Goal: Information Seeking & Learning: Check status

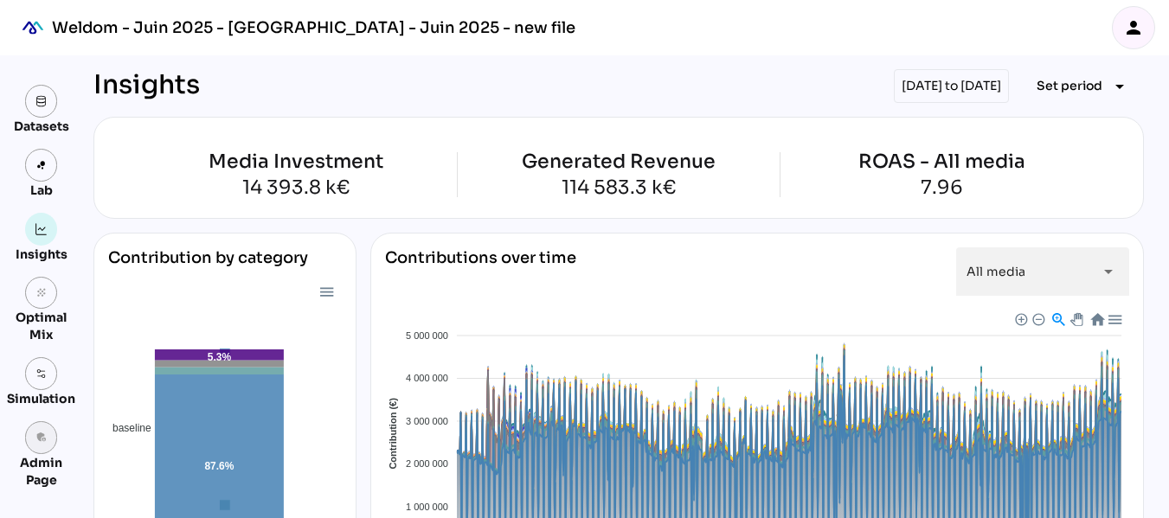
click at [48, 443] on link "admin_panel_settings" at bounding box center [41, 437] width 33 height 33
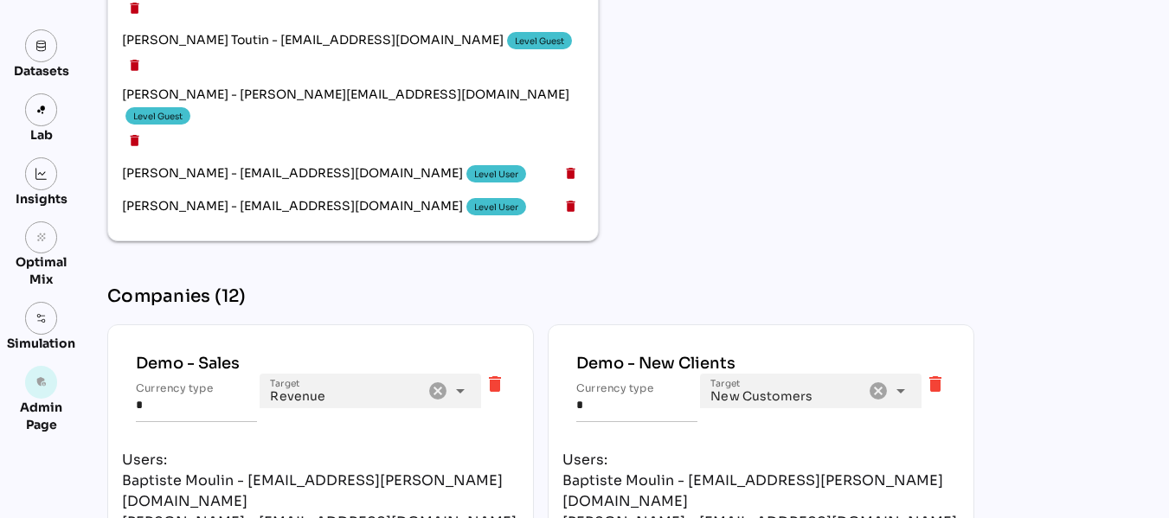
scroll to position [3307, 0]
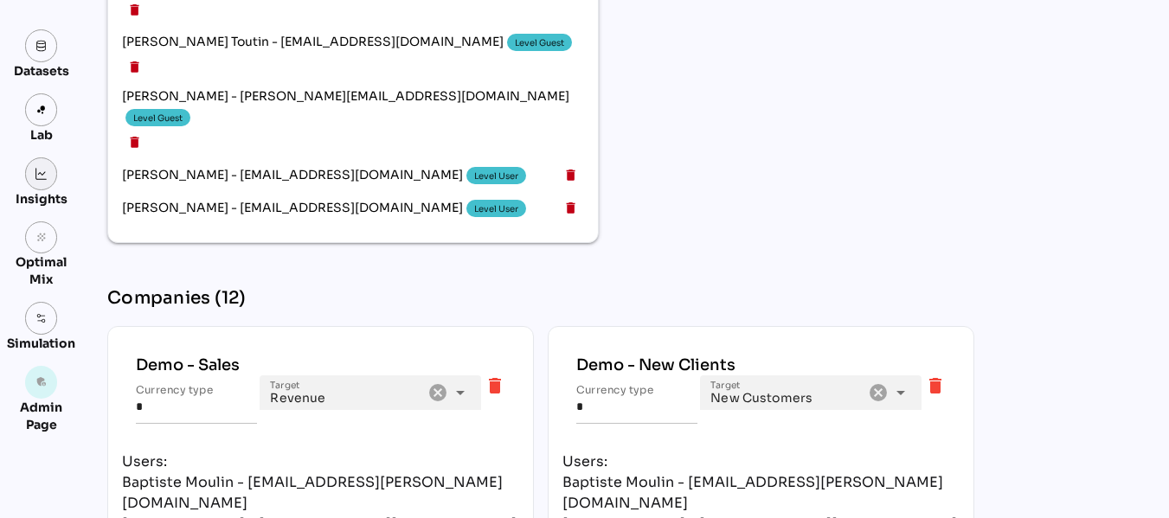
click at [37, 170] on img at bounding box center [41, 174] width 12 height 12
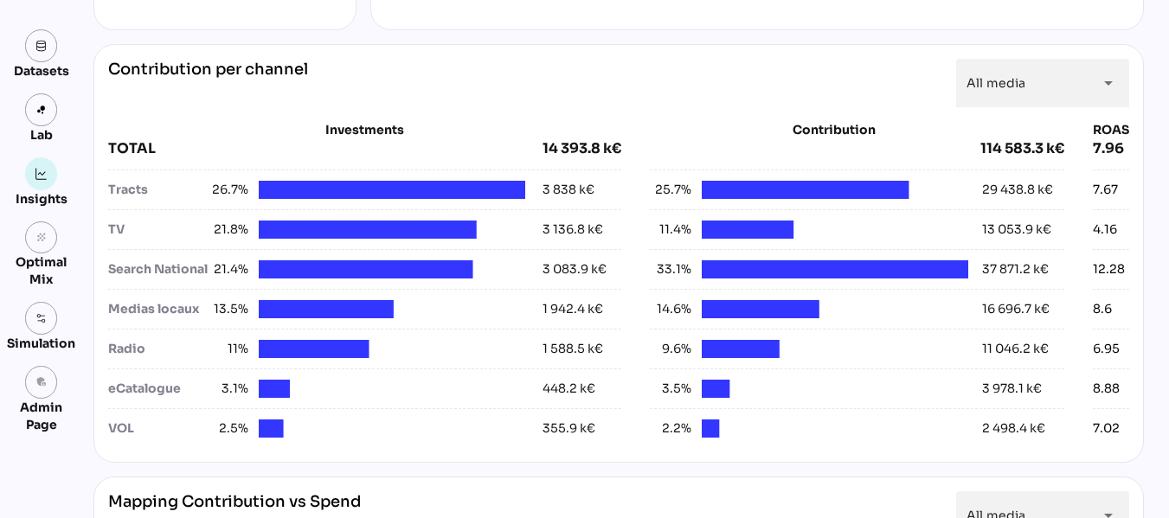
scroll to position [614, 0]
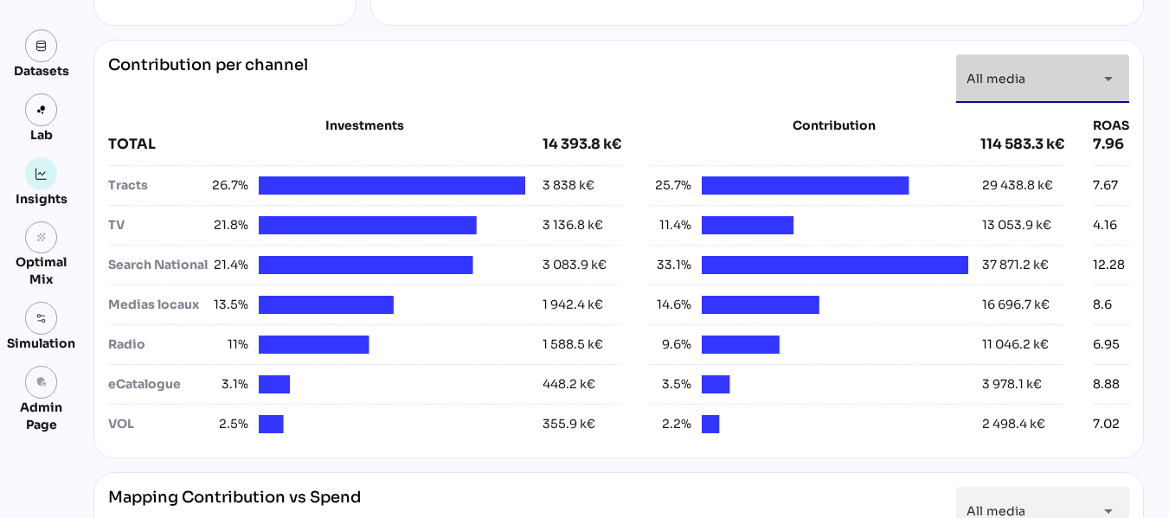
click at [1098, 81] on icon "arrow_drop_down" at bounding box center [1108, 78] width 21 height 21
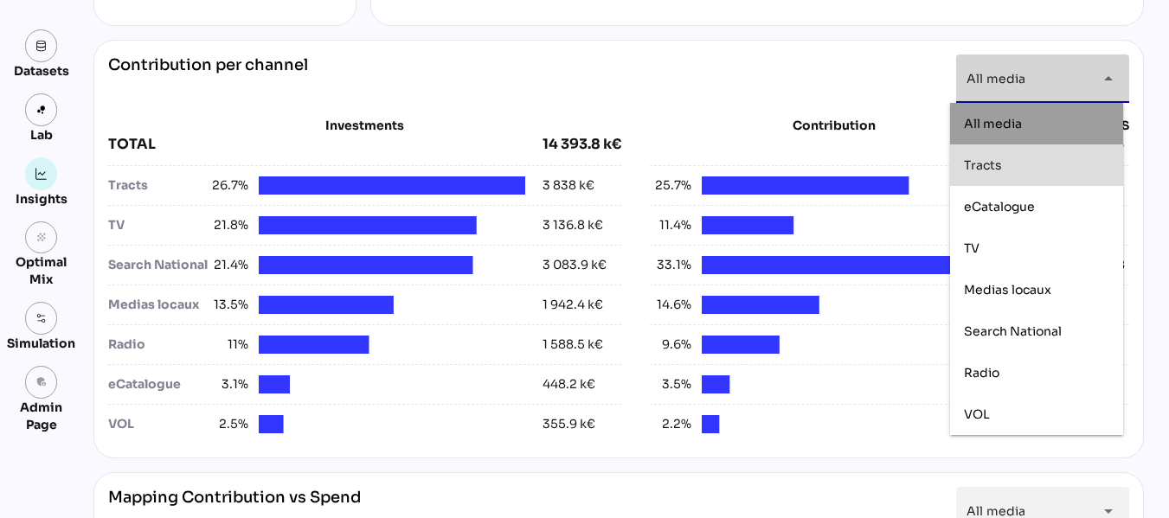
click at [1026, 161] on div "Tracts" at bounding box center [1036, 165] width 145 height 15
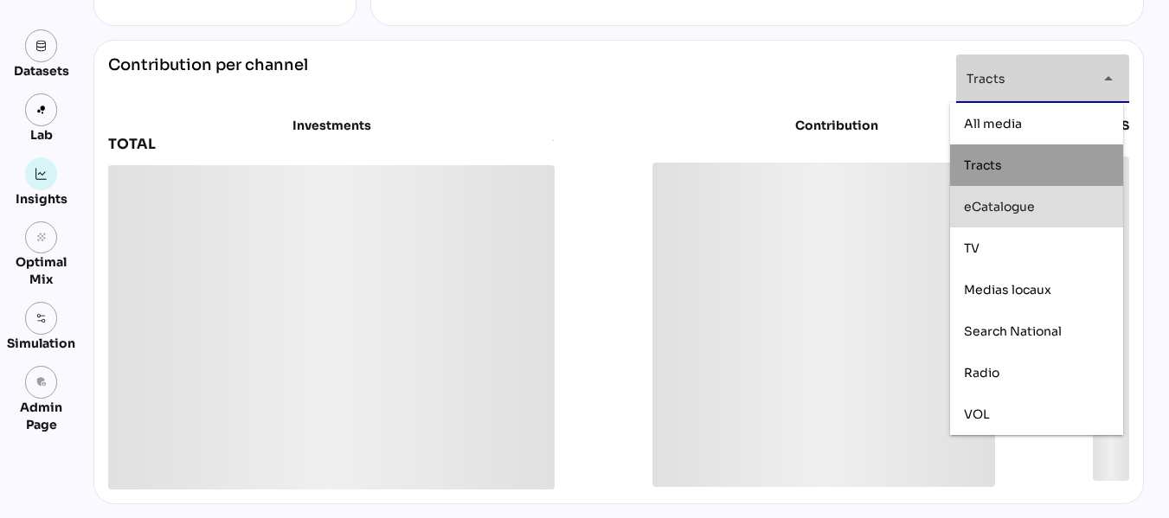
click at [1028, 206] on span "eCatalogue" at bounding box center [999, 207] width 71 height 16
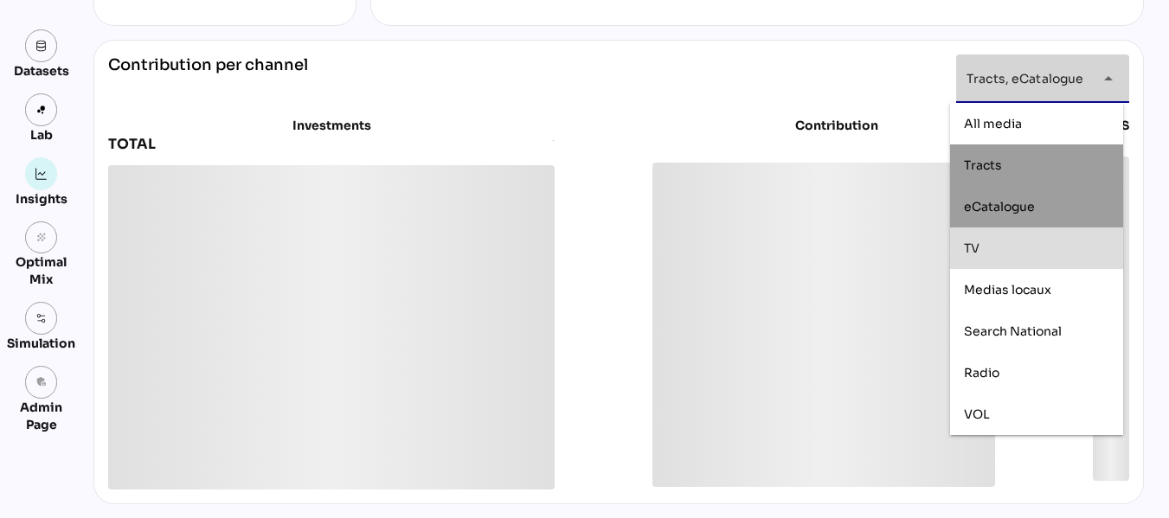
click at [1015, 246] on div "TV" at bounding box center [1036, 248] width 145 height 15
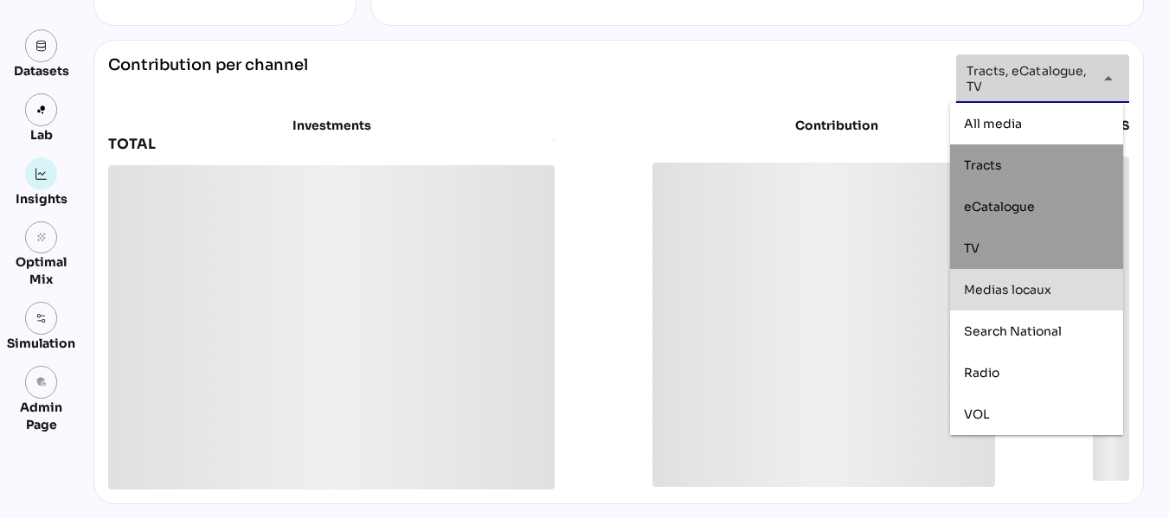
click at [1018, 285] on span "Medias locaux" at bounding box center [1007, 290] width 87 height 16
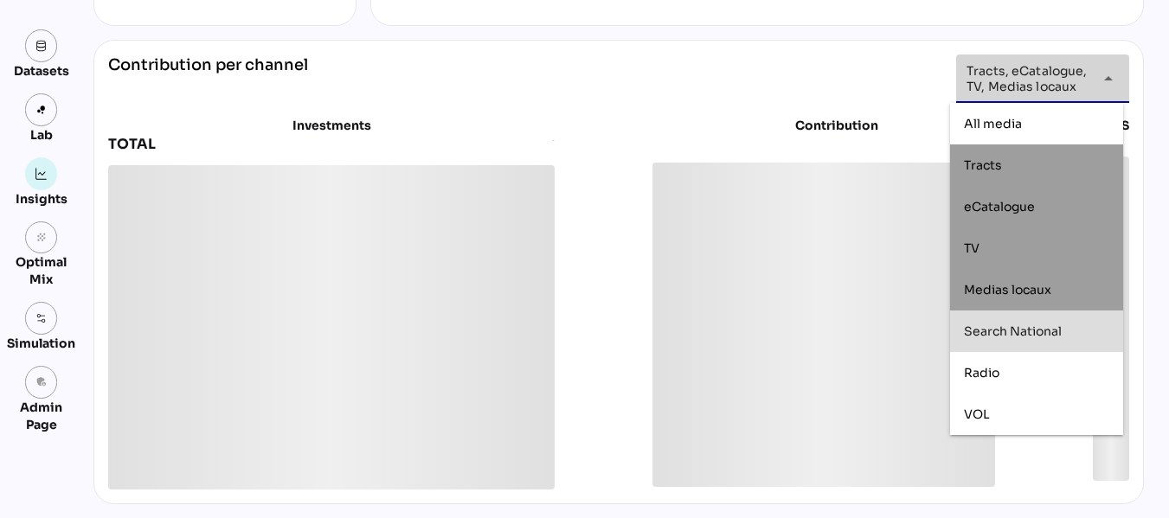
click at [1022, 332] on span "Search National" at bounding box center [1013, 332] width 98 height 16
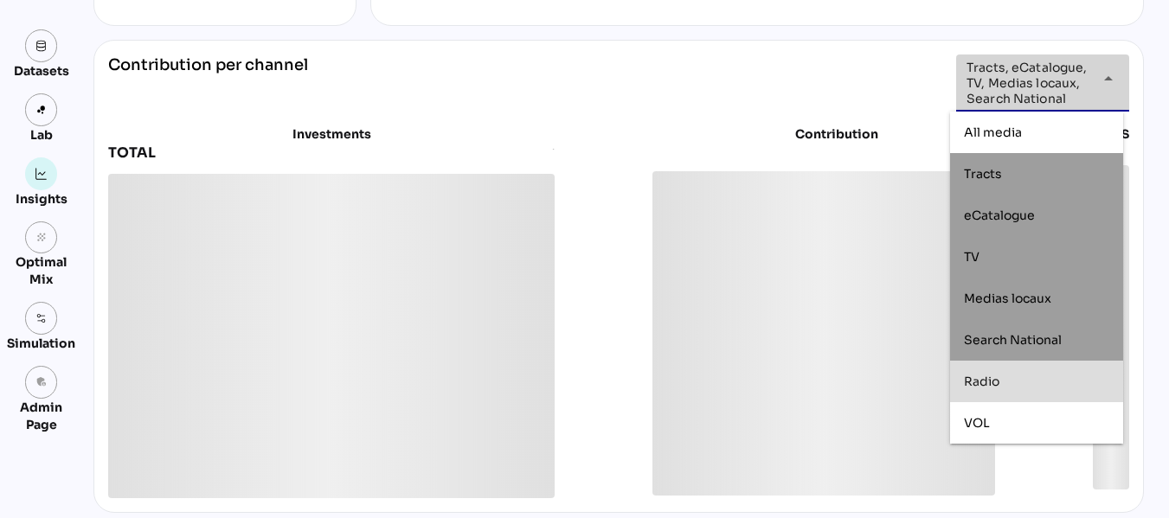
click at [1012, 381] on div "Radio" at bounding box center [1036, 382] width 145 height 15
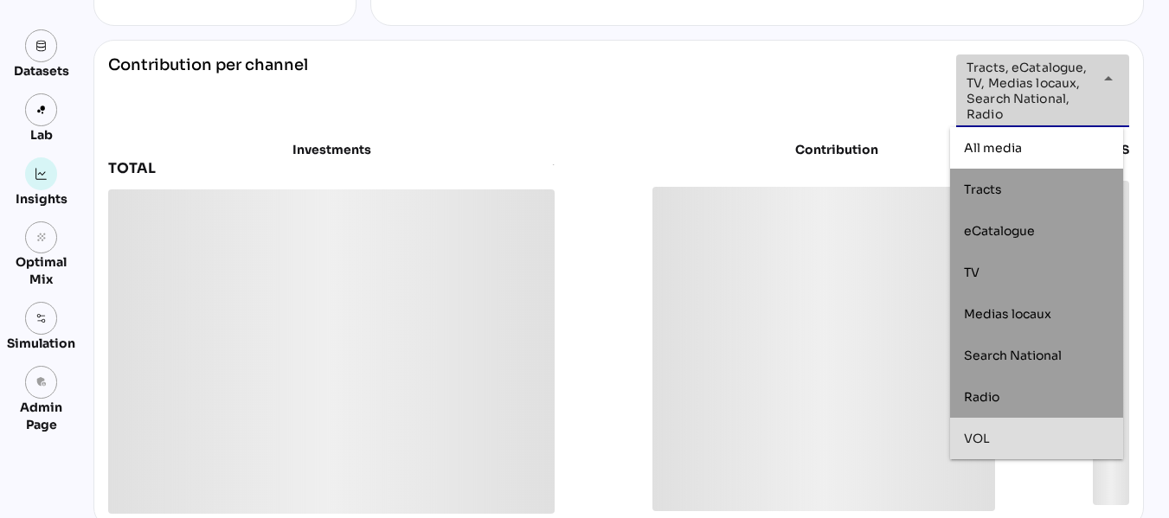
click at [1009, 439] on div "VOL" at bounding box center [1036, 439] width 145 height 15
type input "**********"
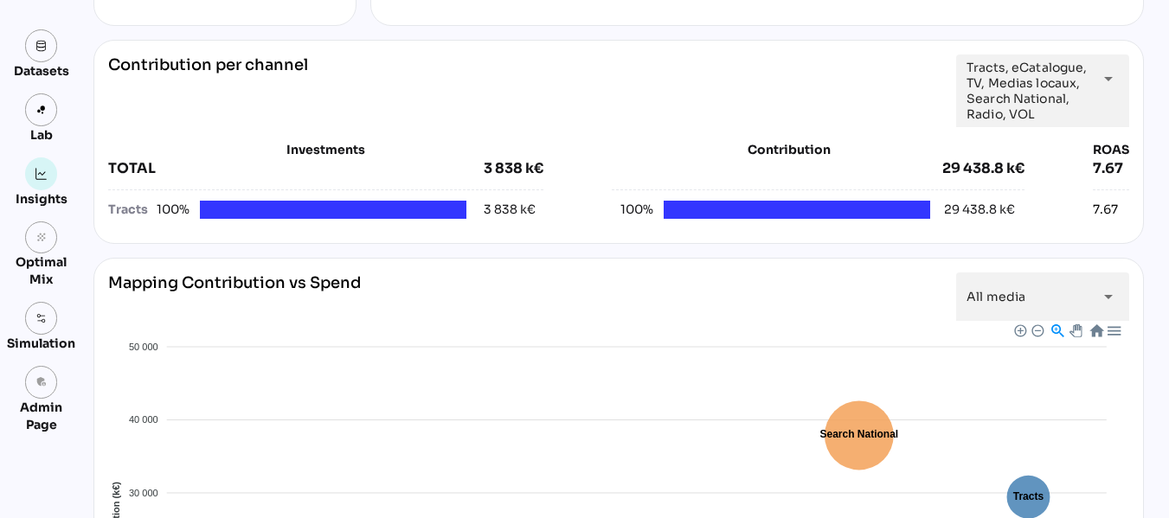
click at [1139, 86] on div "**********" at bounding box center [612, 339] width 1065 height 1797
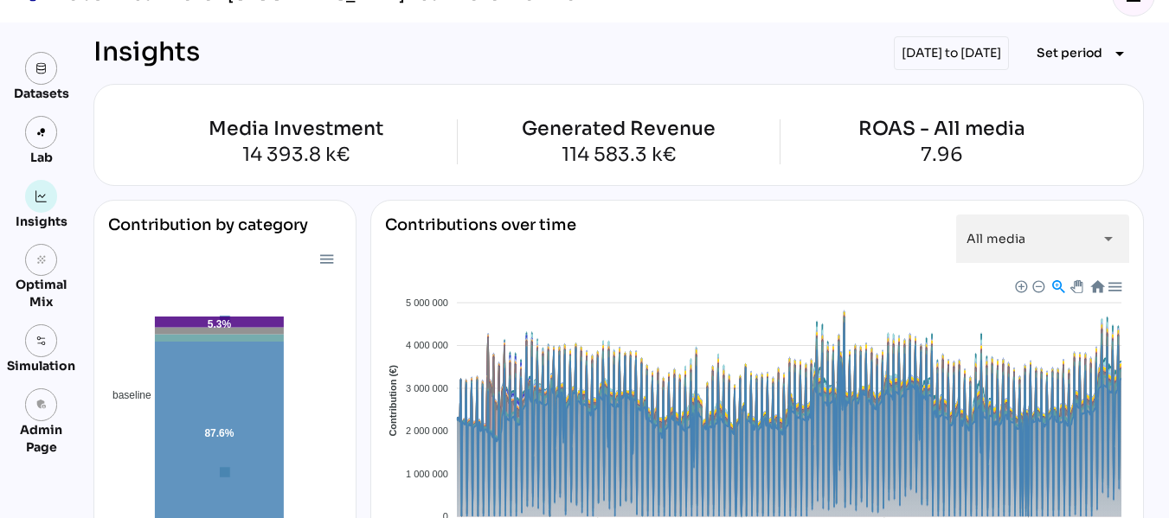
scroll to position [0, 0]
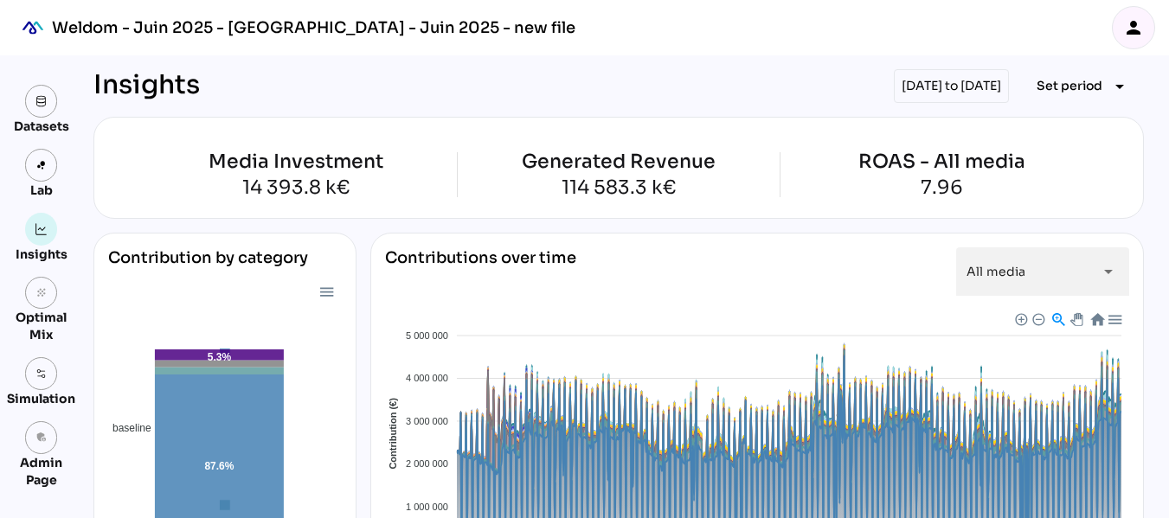
click at [1137, 31] on icon "person" at bounding box center [1133, 27] width 21 height 21
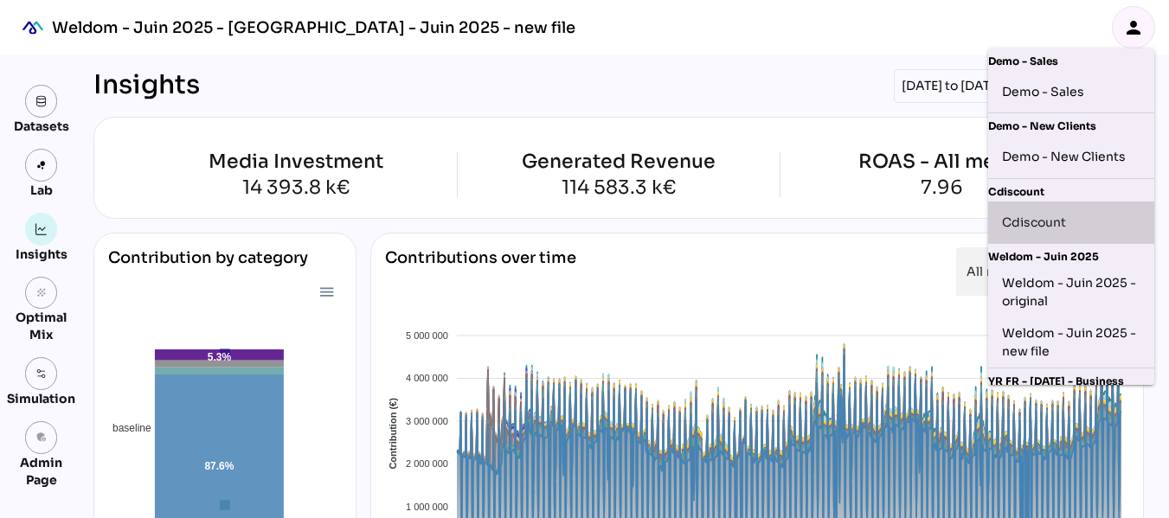
click at [1054, 219] on div "Cdiscount" at bounding box center [1071, 222] width 138 height 28
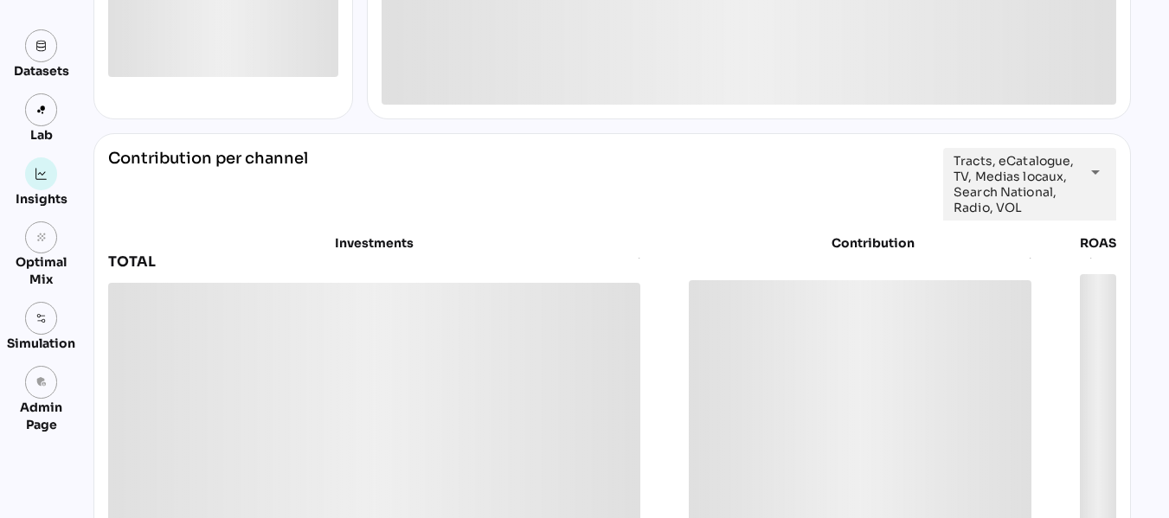
scroll to position [528, 0]
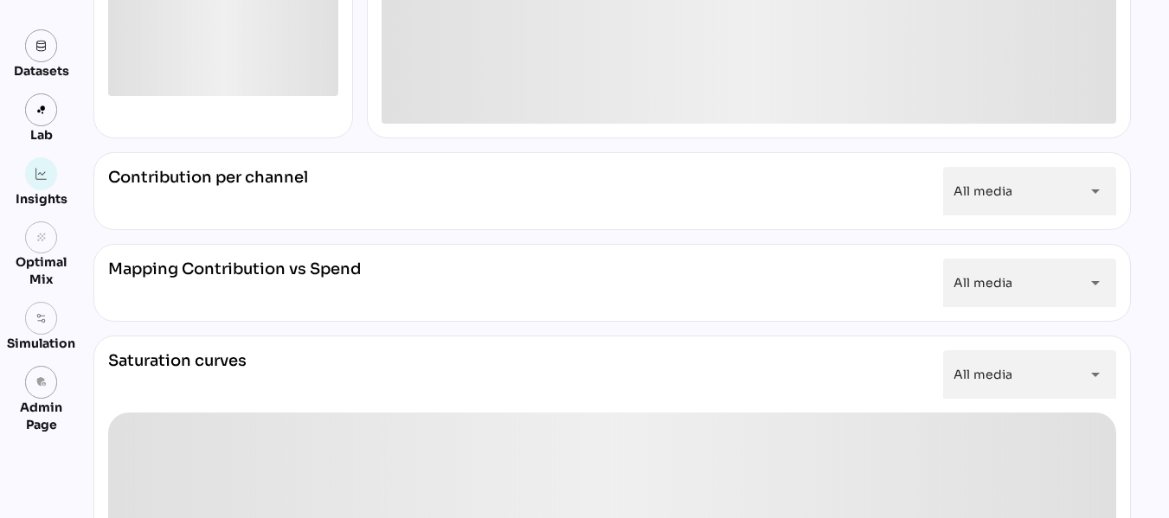
scroll to position [509, 0]
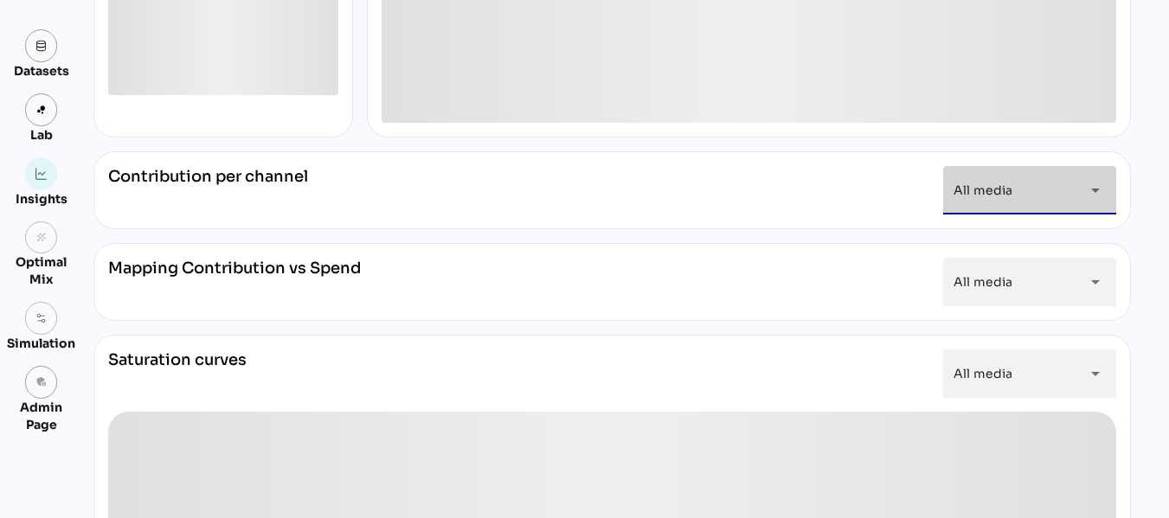
click at [1098, 183] on icon "arrow_drop_down" at bounding box center [1095, 190] width 21 height 21
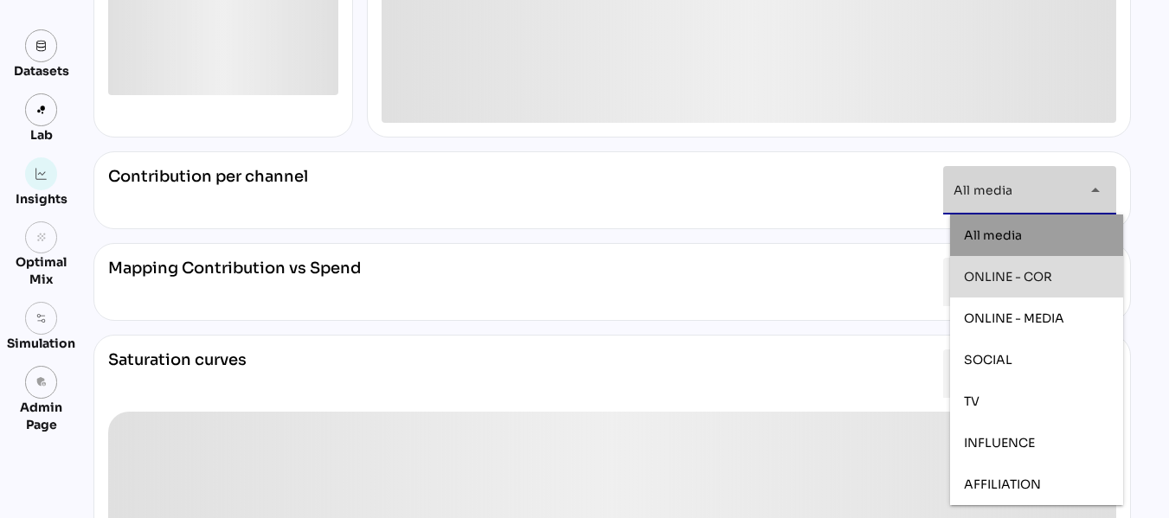
click at [1050, 273] on span "ONLINE - COR" at bounding box center [1008, 277] width 88 height 16
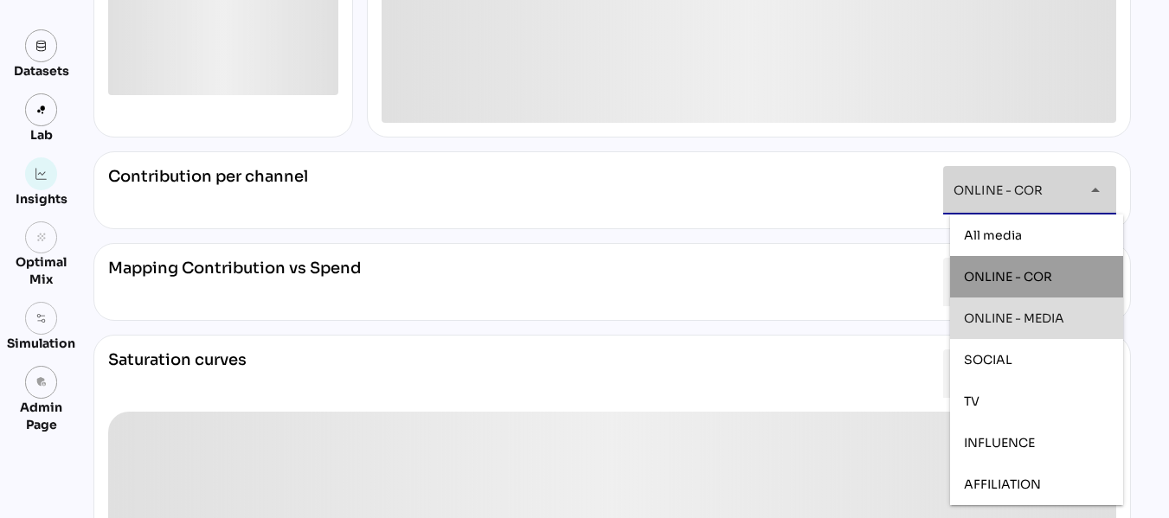
click at [1048, 318] on span "ONLINE - MEDIA" at bounding box center [1014, 319] width 100 height 16
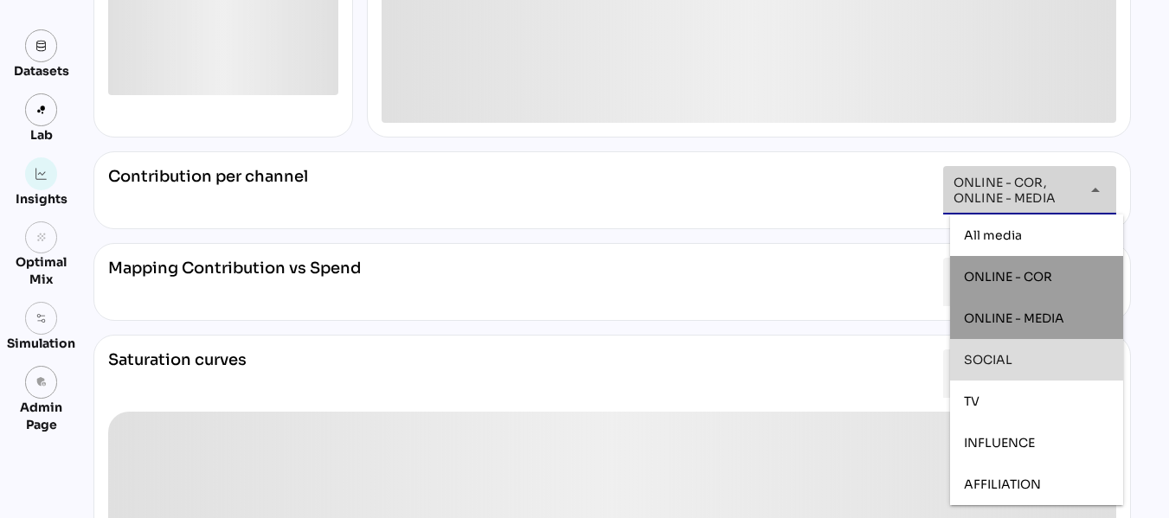
click at [1037, 353] on div "SOCIAL" at bounding box center [1036, 360] width 145 height 15
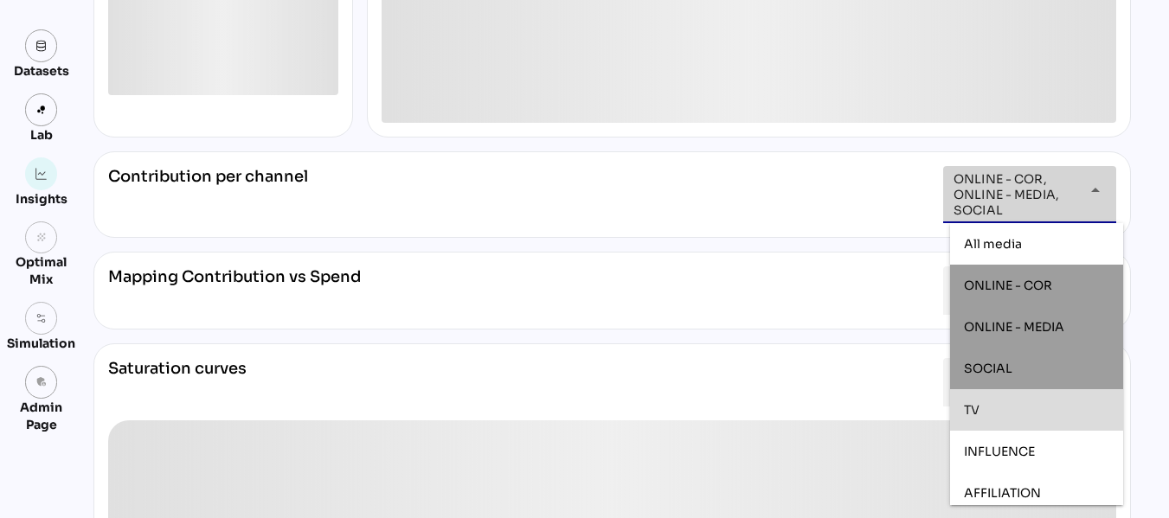
click at [1017, 414] on div "TV" at bounding box center [1036, 410] width 145 height 15
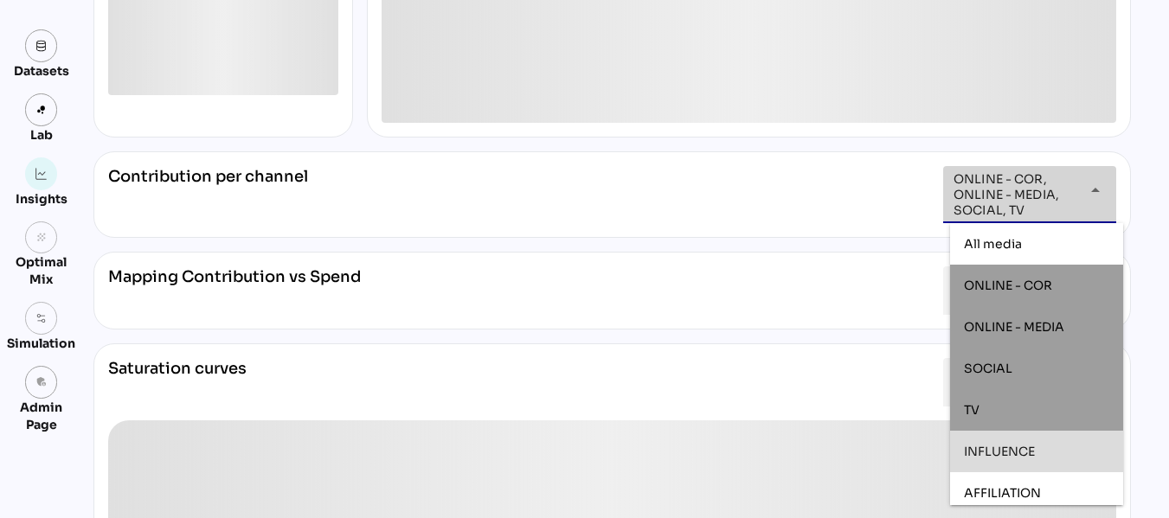
click at [1022, 455] on span "INFLUENCE" at bounding box center [999, 452] width 71 height 16
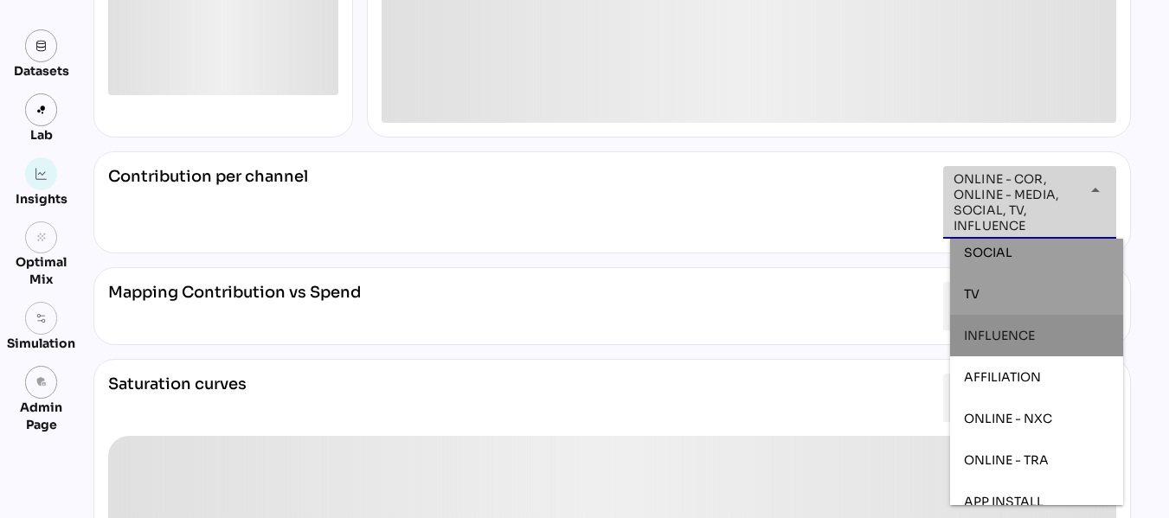
scroll to position [179, 0]
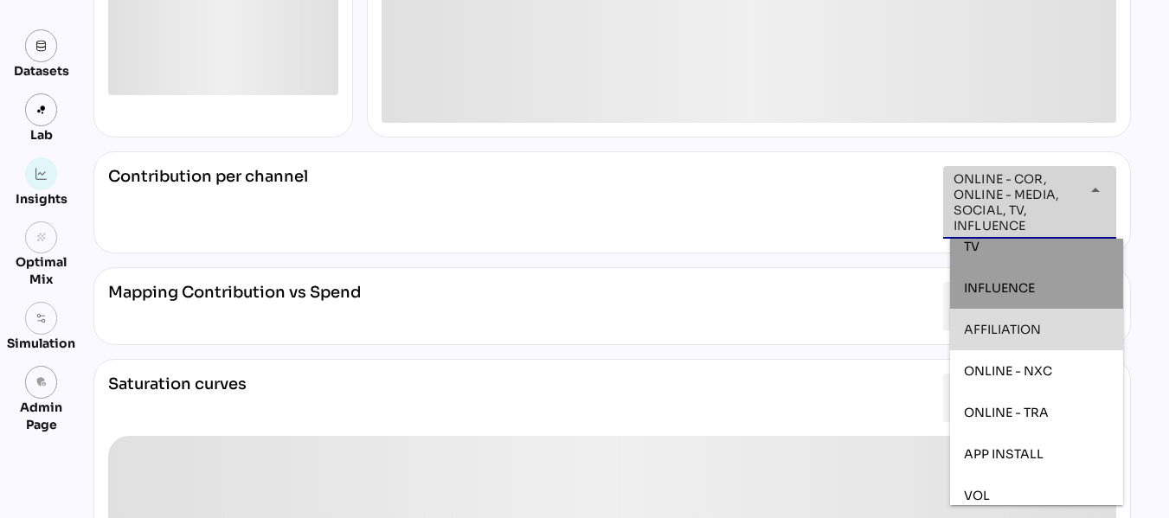
click at [1016, 336] on span "AFFILIATION" at bounding box center [1002, 330] width 77 height 16
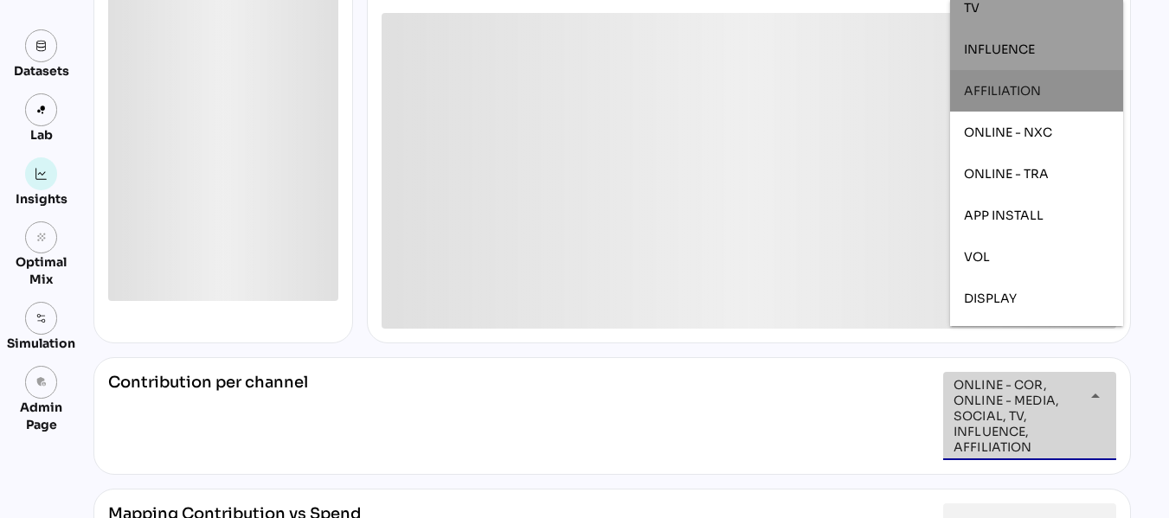
scroll to position [300, 0]
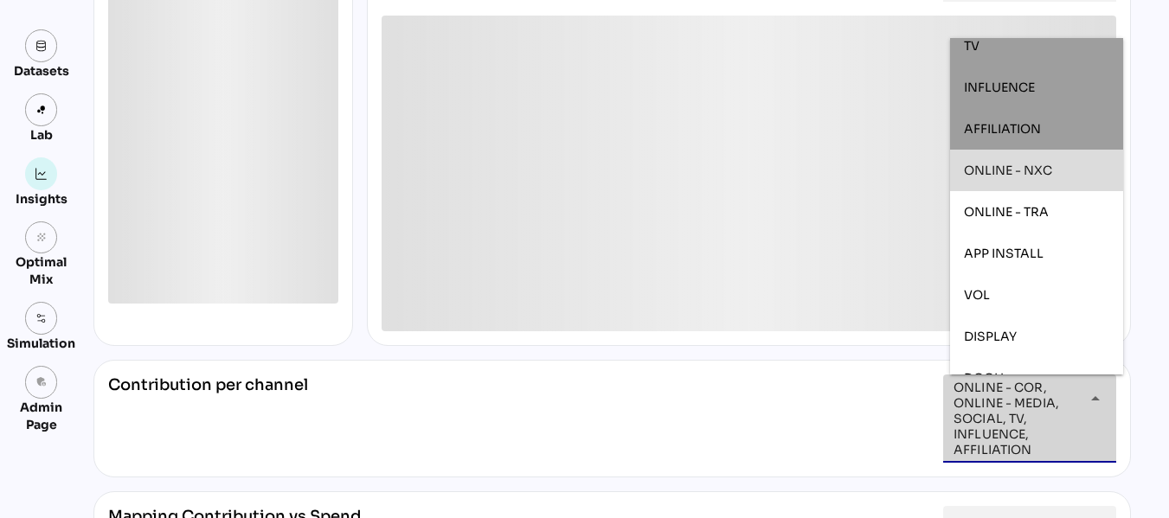
click at [1047, 183] on div "ONLINE - NXC" at bounding box center [1036, 171] width 145 height 28
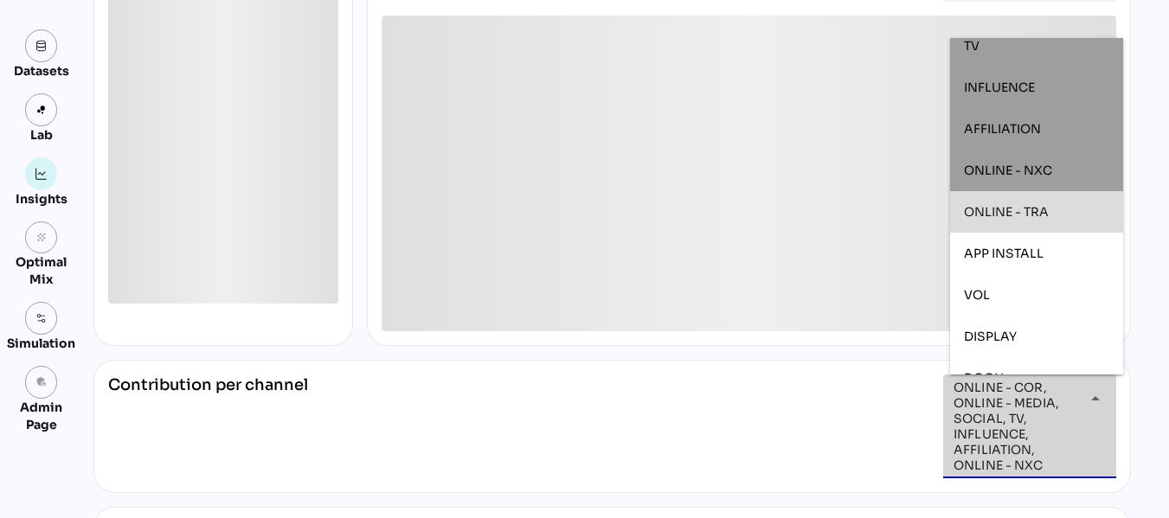
click at [1040, 213] on span "ONLINE - TRA" at bounding box center [1006, 212] width 85 height 16
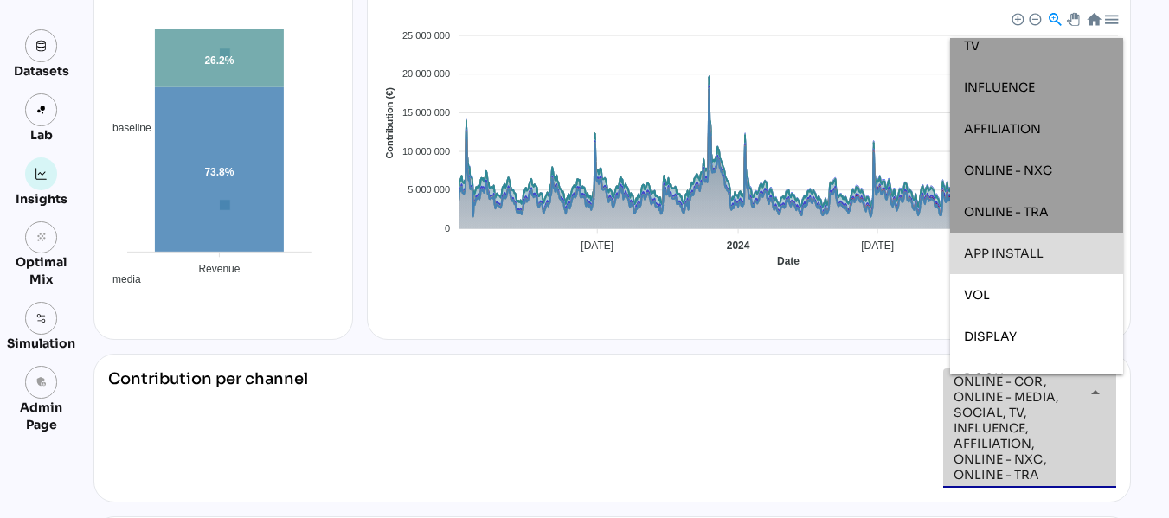
scroll to position [294, 0]
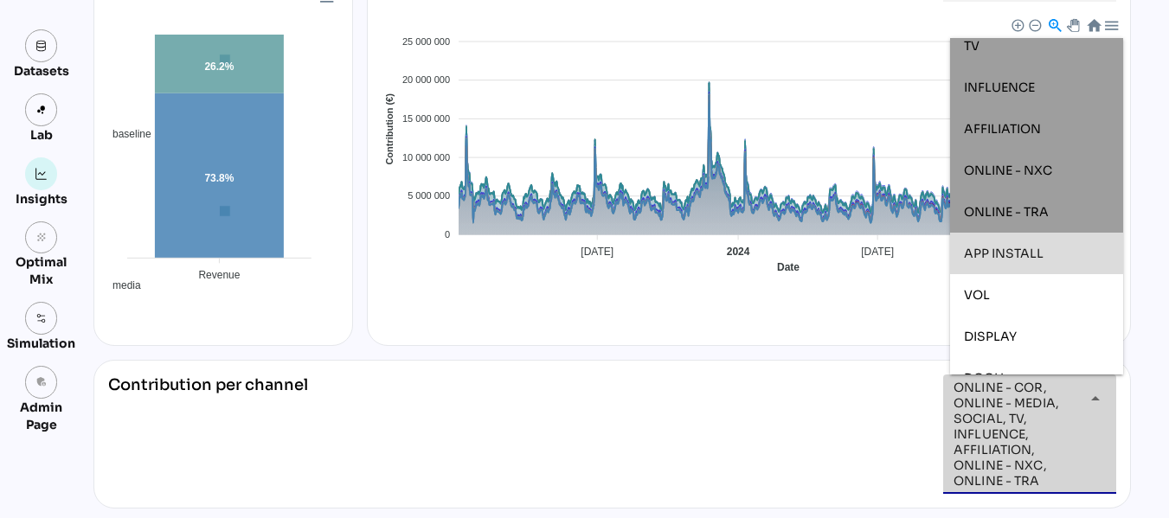
click at [1028, 255] on span "APP INSTALL" at bounding box center [1004, 254] width 80 height 16
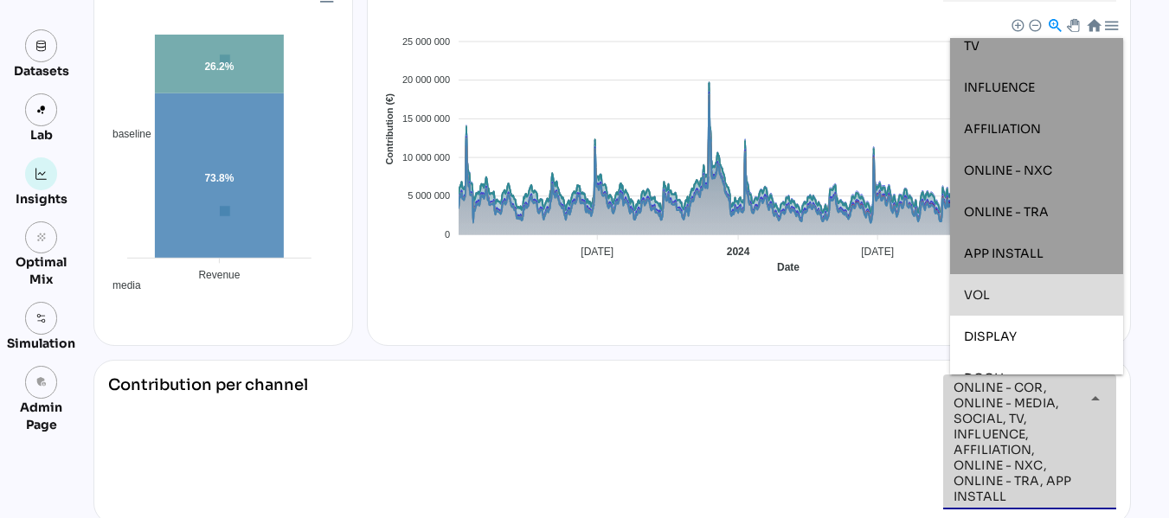
click at [1022, 307] on div "VOL" at bounding box center [1036, 295] width 145 height 28
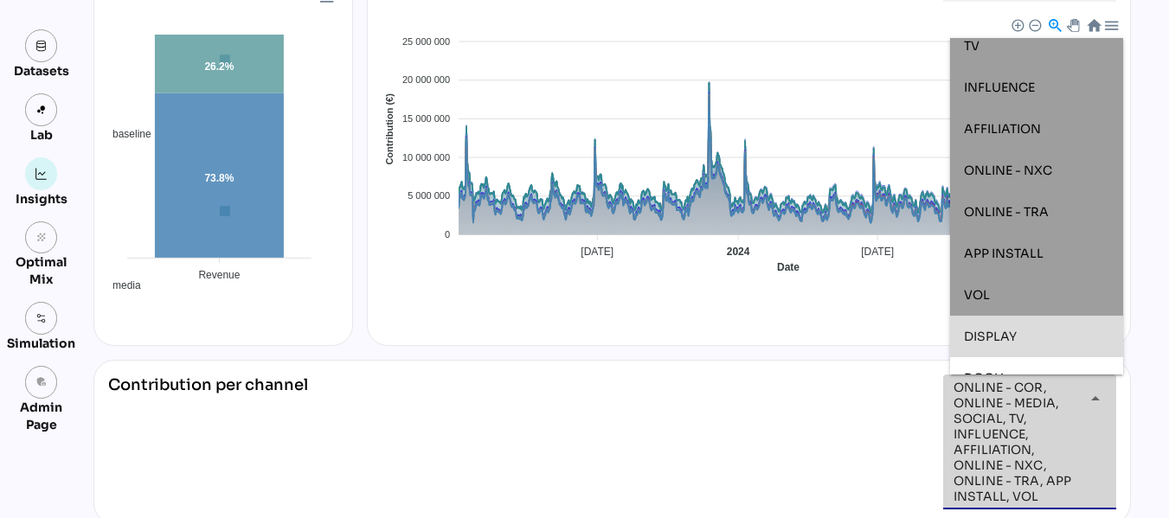
click at [1024, 335] on div "DISPLAY" at bounding box center [1036, 337] width 145 height 15
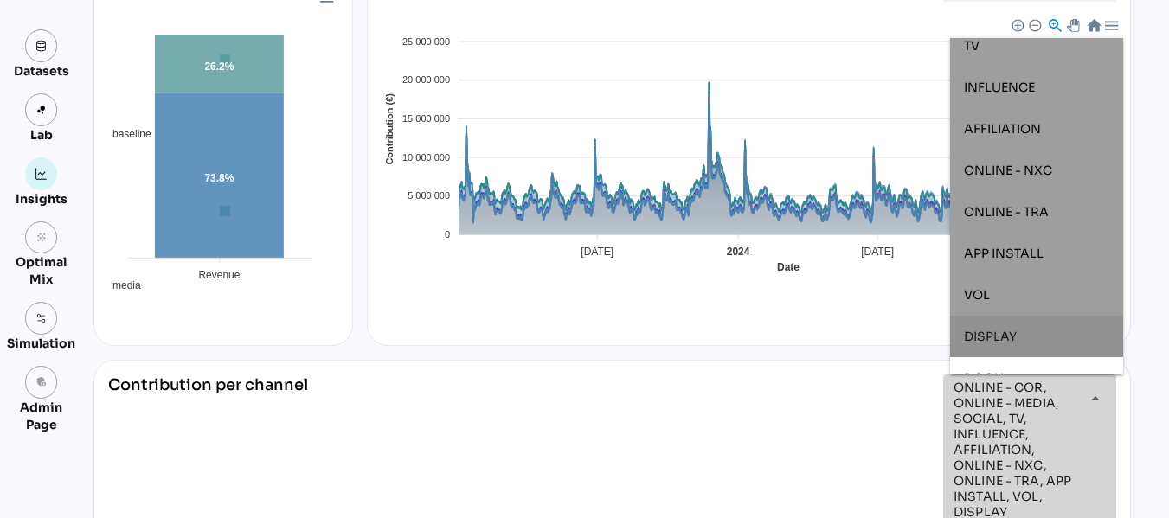
scroll to position [245, 0]
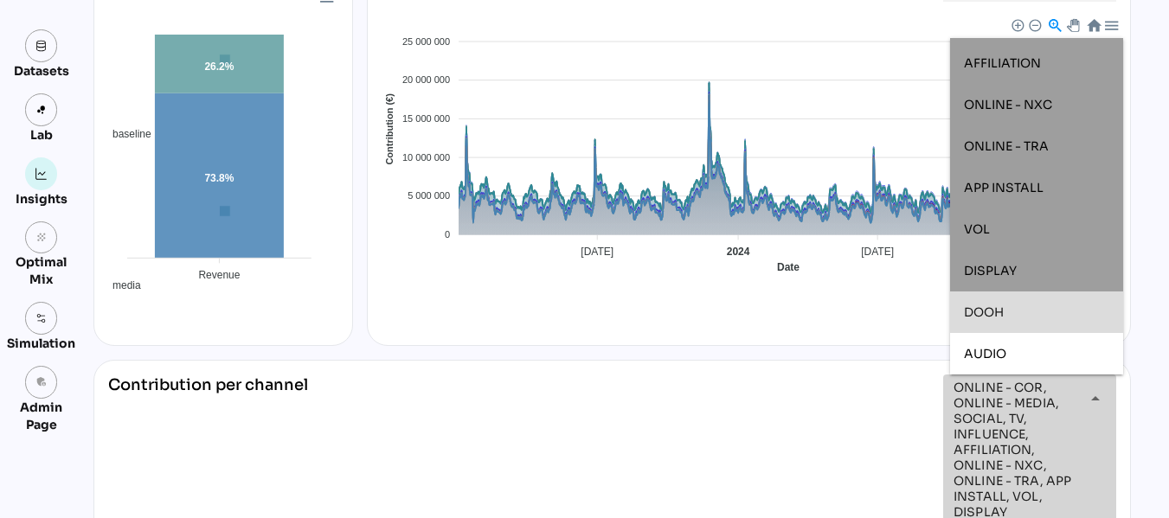
click at [1008, 319] on div "DOOH" at bounding box center [1036, 312] width 145 height 15
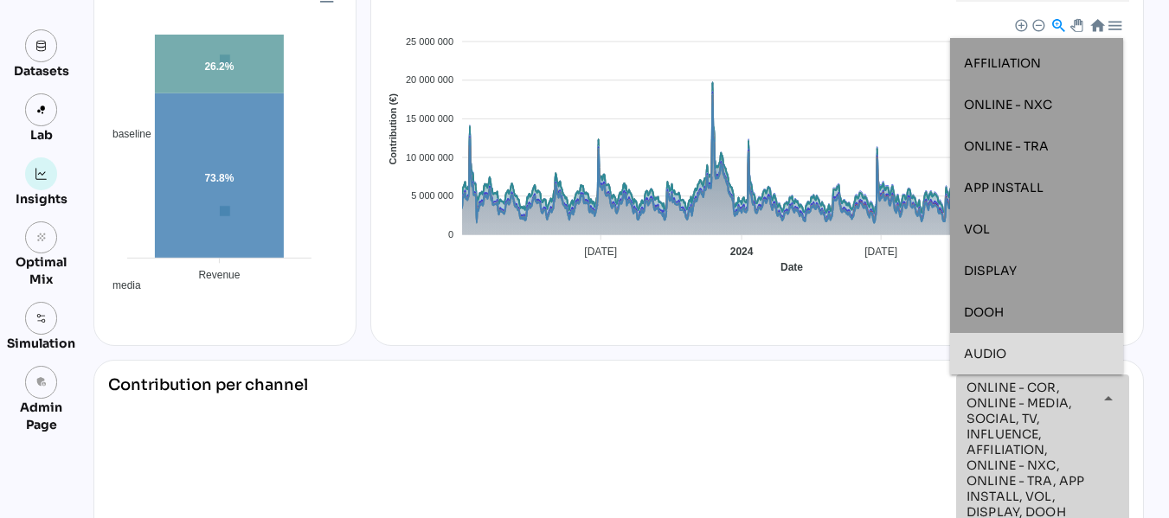
click at [1016, 352] on div "AUDIO" at bounding box center [1036, 354] width 145 height 15
type input "**********"
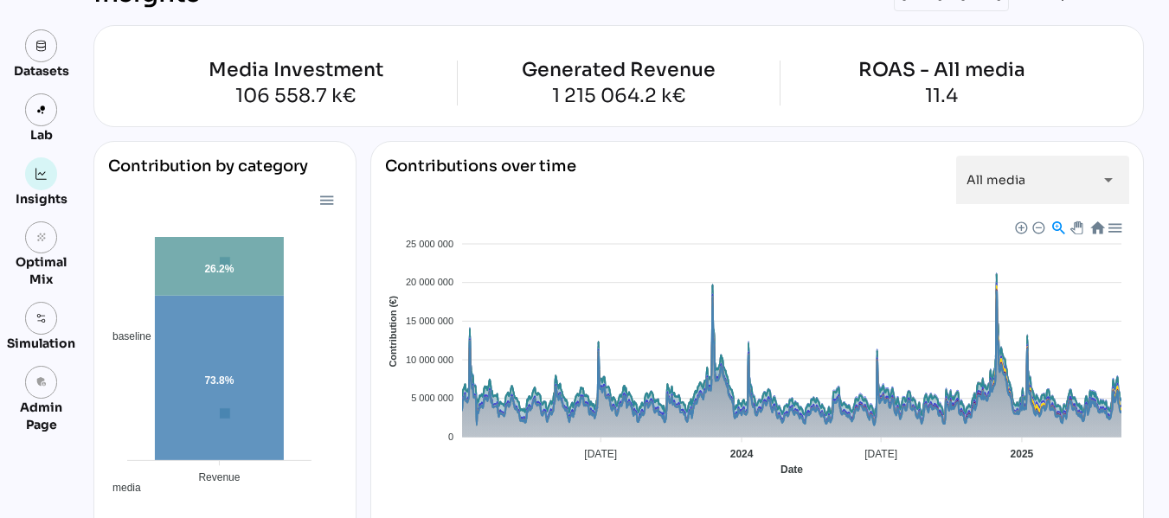
scroll to position [0, 0]
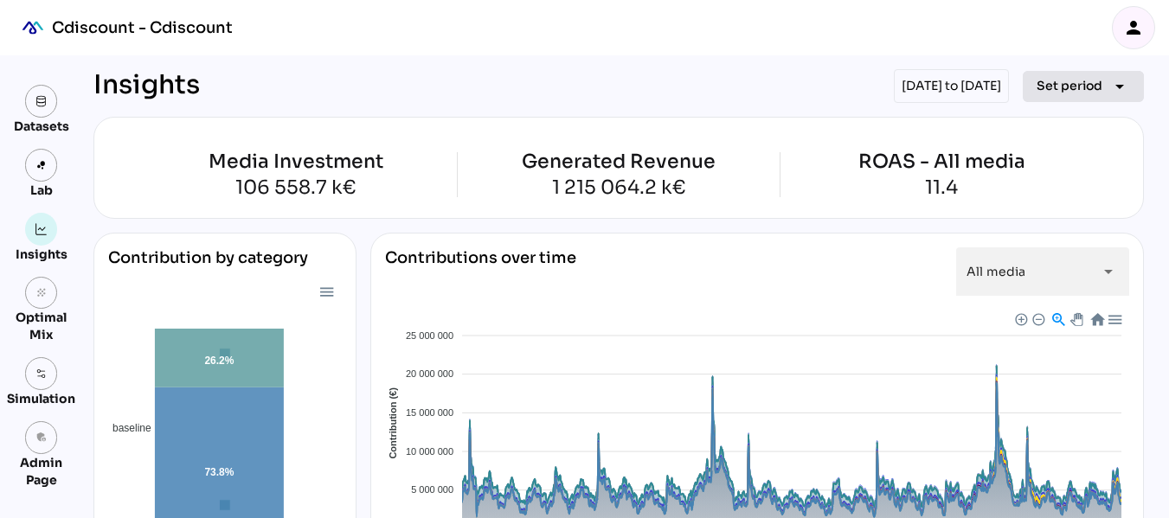
click at [1117, 81] on icon "arrow_drop_down" at bounding box center [1119, 86] width 21 height 21
click at [1137, 38] on div "person" at bounding box center [1133, 28] width 42 height 42
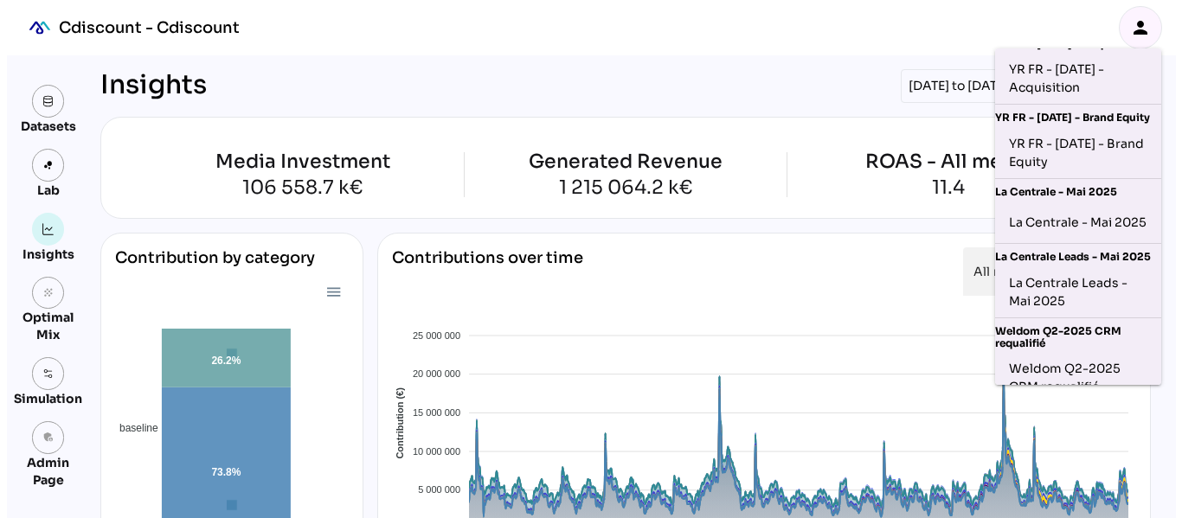
scroll to position [640, 0]
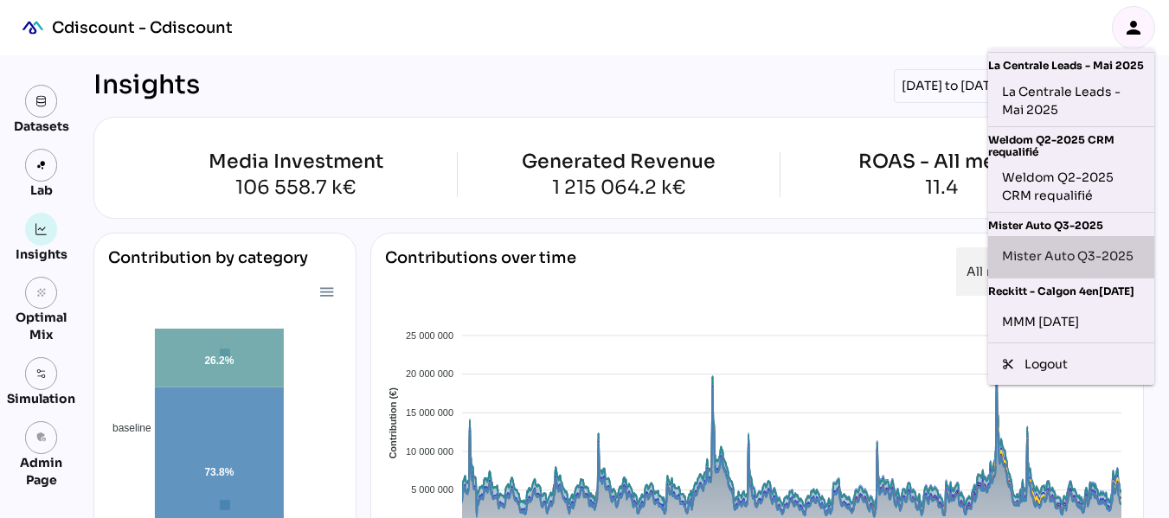
click at [1070, 243] on div "Mister Auto Q3-2025" at bounding box center [1071, 257] width 138 height 28
